Goal: Information Seeking & Learning: Find specific page/section

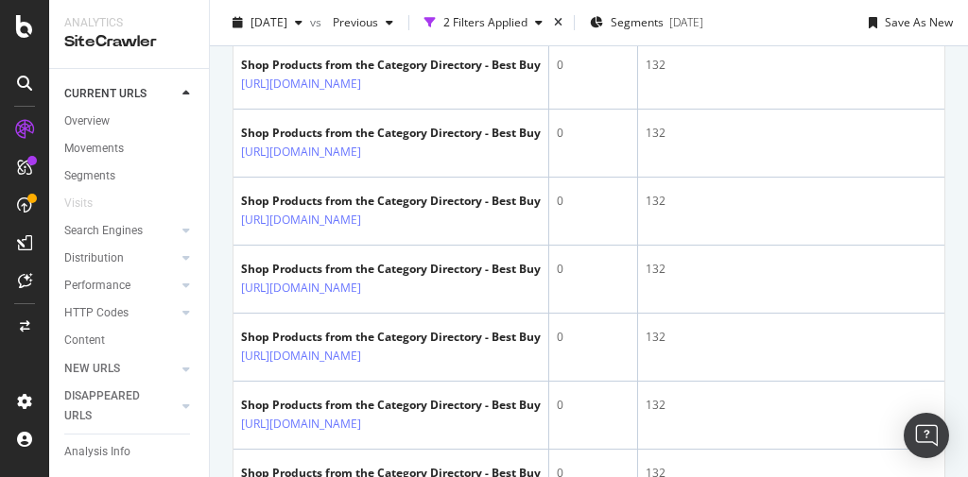
scroll to position [0, 576]
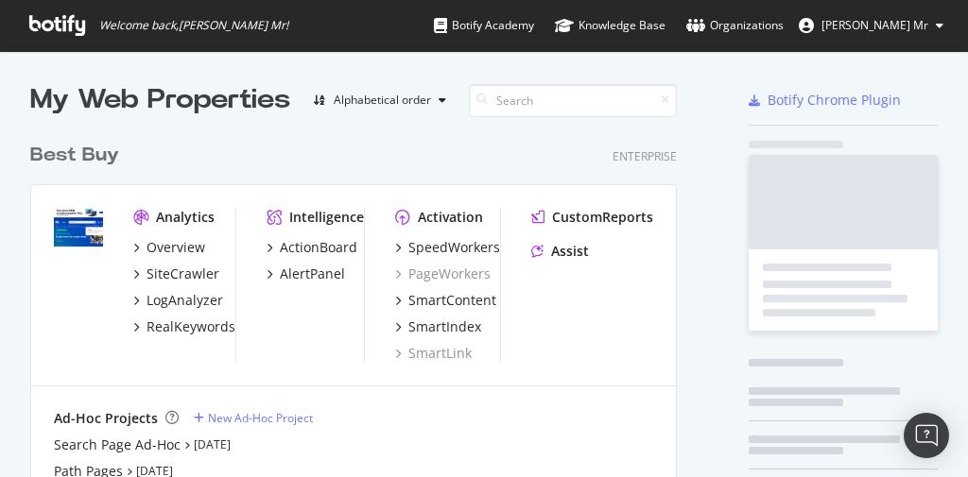
scroll to position [789, 650]
click at [202, 250] on div "Overview" at bounding box center [176, 247] width 59 height 19
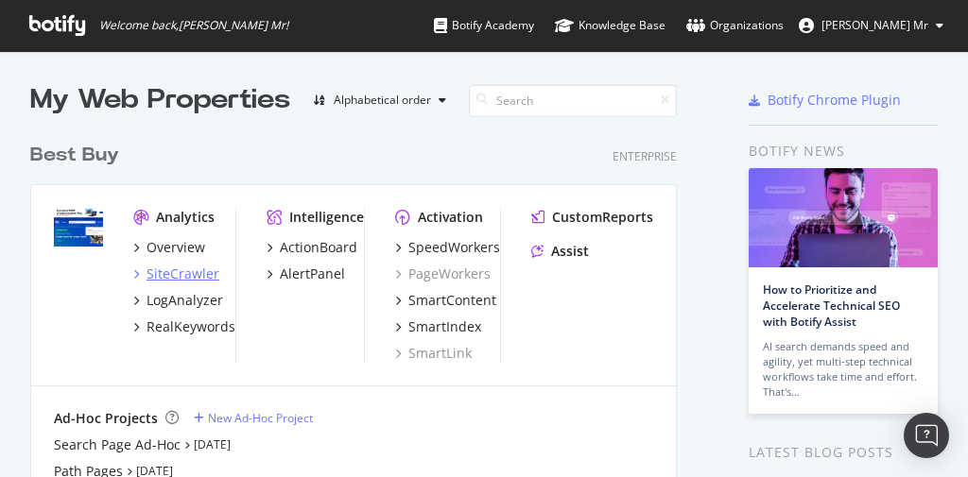
click at [182, 276] on div "SiteCrawler" at bounding box center [183, 274] width 73 height 19
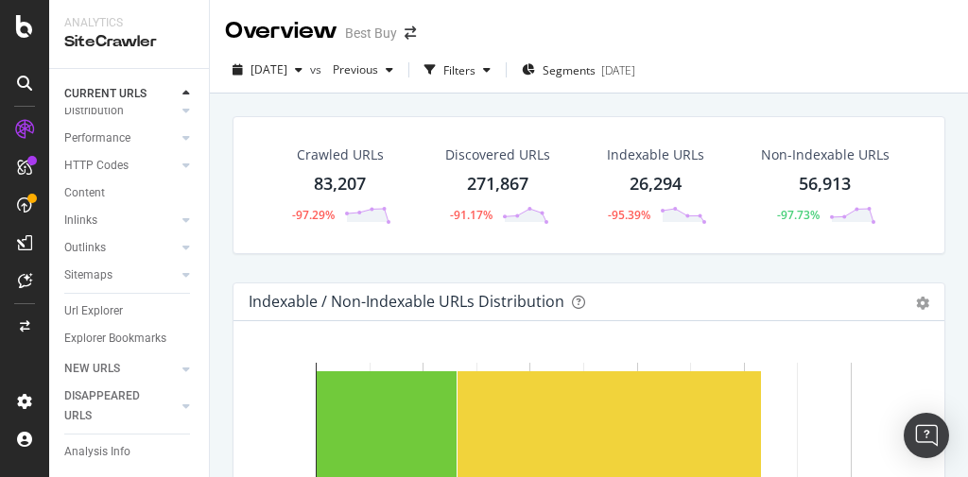
scroll to position [176, 0]
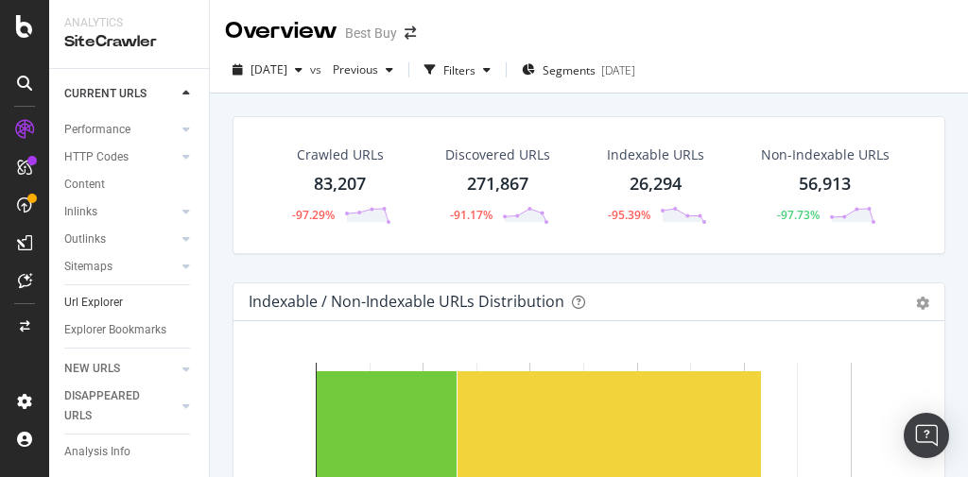
click at [122, 293] on link "Url Explorer" at bounding box center [129, 303] width 131 height 20
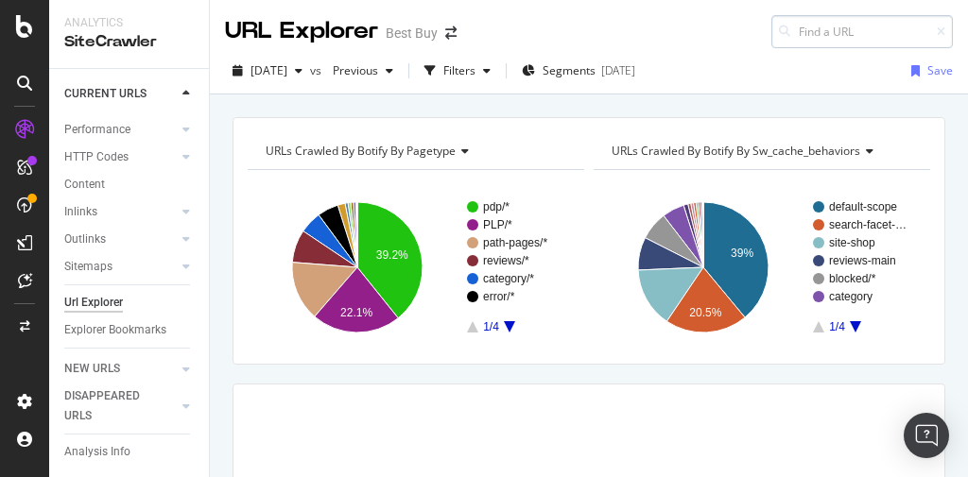
click at [785, 33] on input at bounding box center [862, 31] width 182 height 33
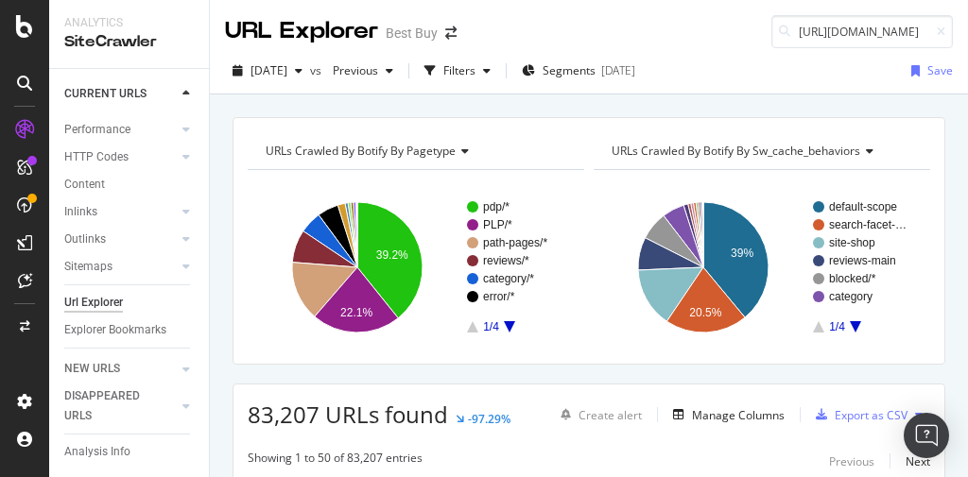
scroll to position [0, 99]
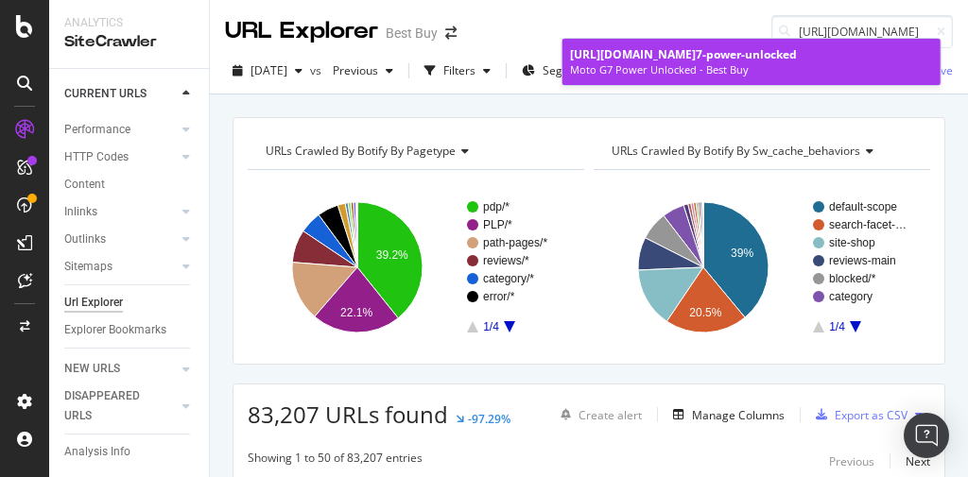
type input "[URL][DOMAIN_NAME]"
click at [667, 70] on div "Moto G7 Power Unlocked - Best Buy" at bounding box center [751, 69] width 363 height 15
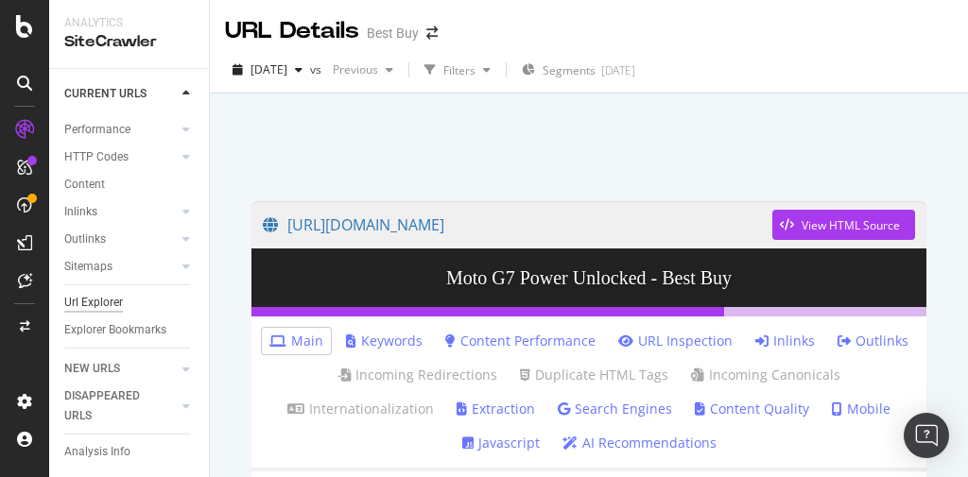
click at [110, 293] on div "Url Explorer" at bounding box center [93, 303] width 59 height 20
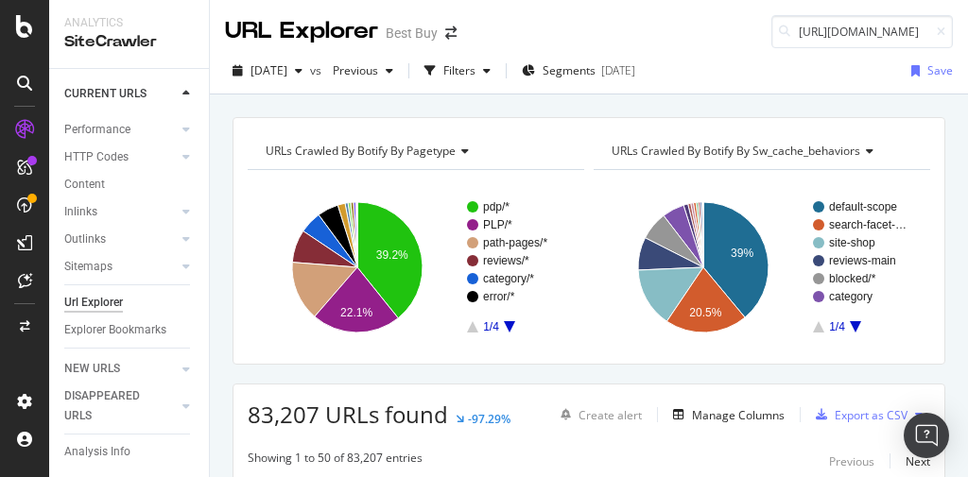
scroll to position [0, 99]
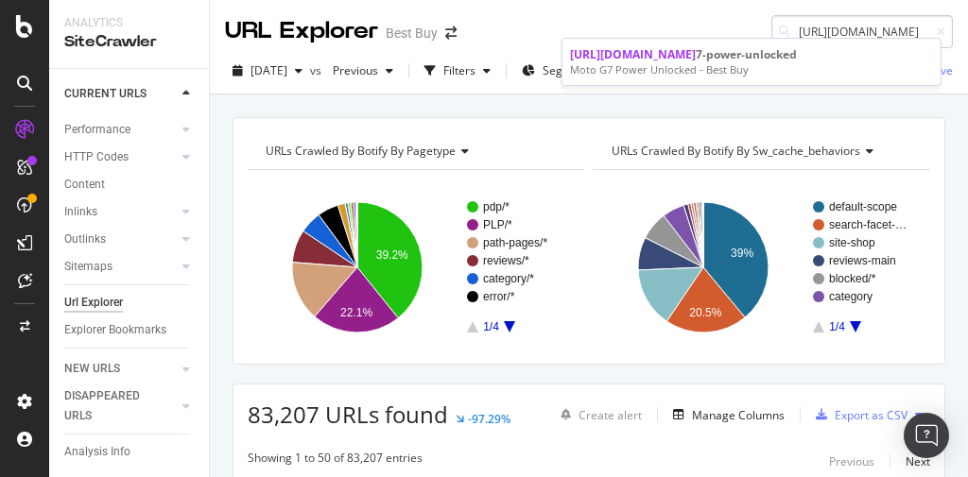
click at [855, 31] on input "[URL][DOMAIN_NAME]" at bounding box center [862, 31] width 182 height 33
click at [873, 30] on input "[URL][DOMAIN_NAME]" at bounding box center [862, 31] width 182 height 33
drag, startPoint x: 875, startPoint y: 30, endPoint x: 523, endPoint y: 39, distance: 352.7
click at [523, 39] on div "URL Explorer Best Buy [URL][DOMAIN_NAME]" at bounding box center [589, 24] width 758 height 48
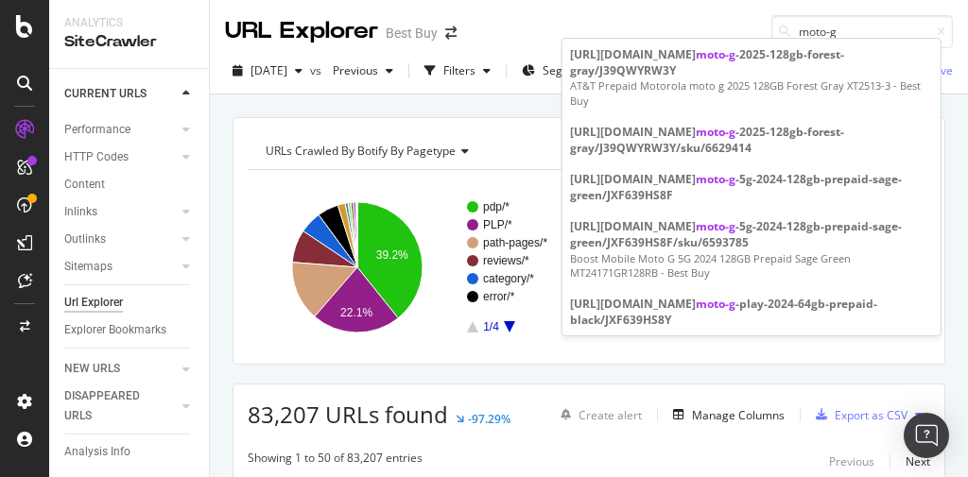
type input "moto-g"
